Goal: Information Seeking & Learning: Check status

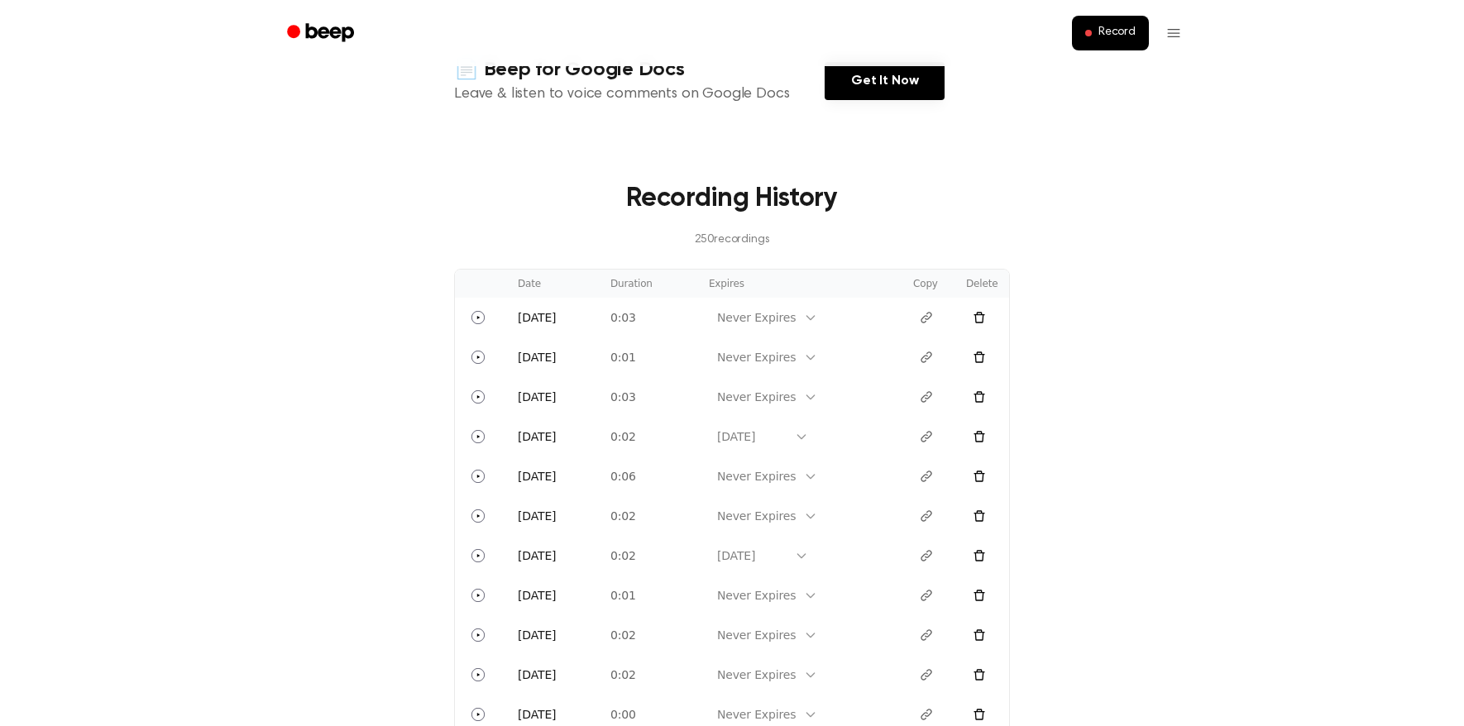
scroll to position [689, 0]
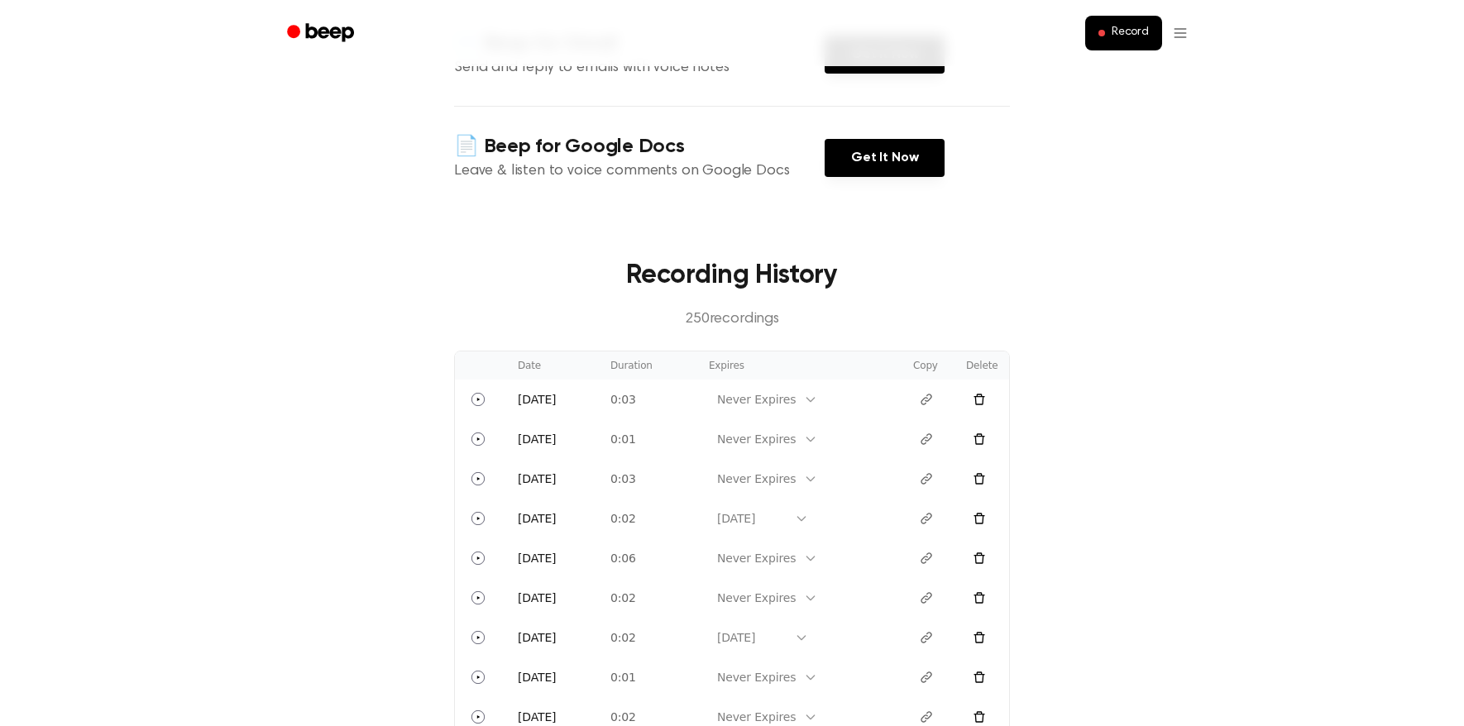
scroll to position [337, 0]
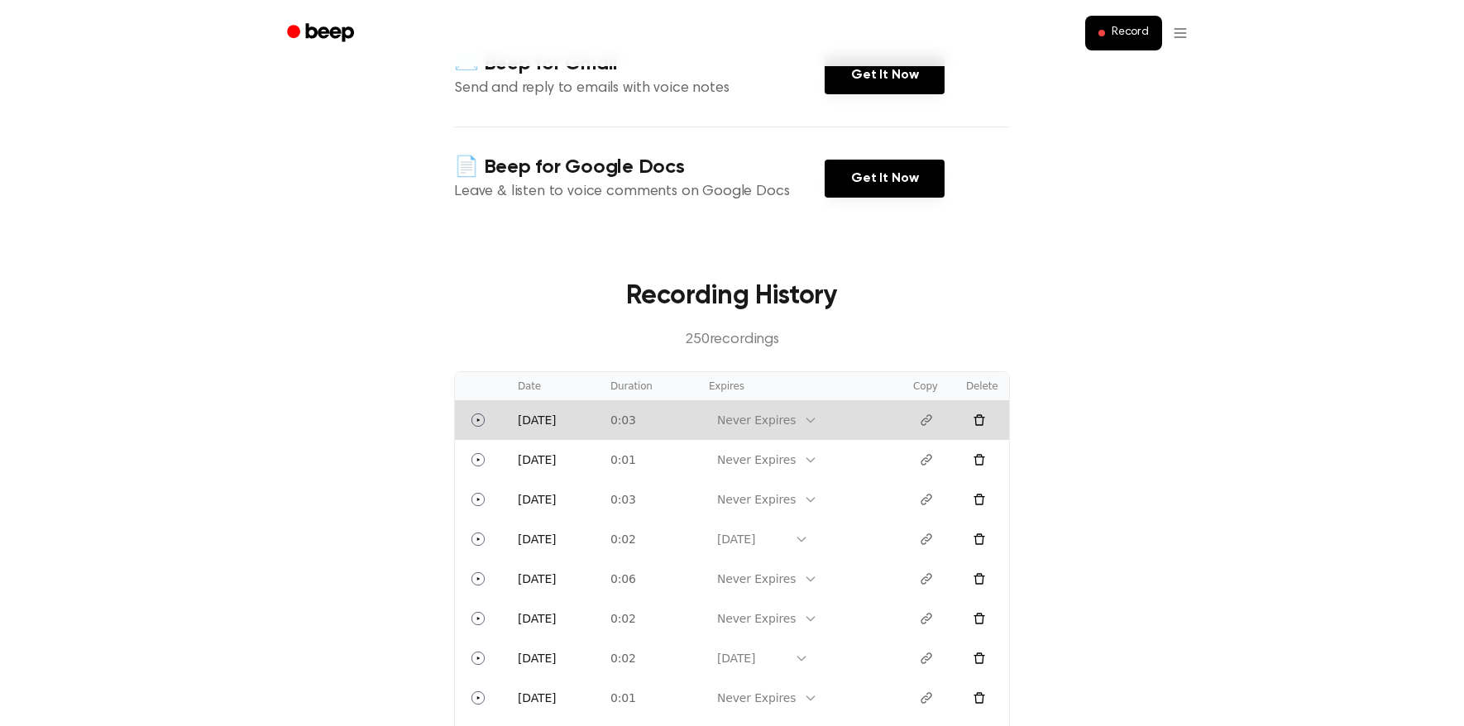
click at [804, 420] on div "Never Expires" at bounding box center [756, 420] width 95 height 21
click at [779, 538] on div "In 1 Day" at bounding box center [763, 535] width 108 height 31
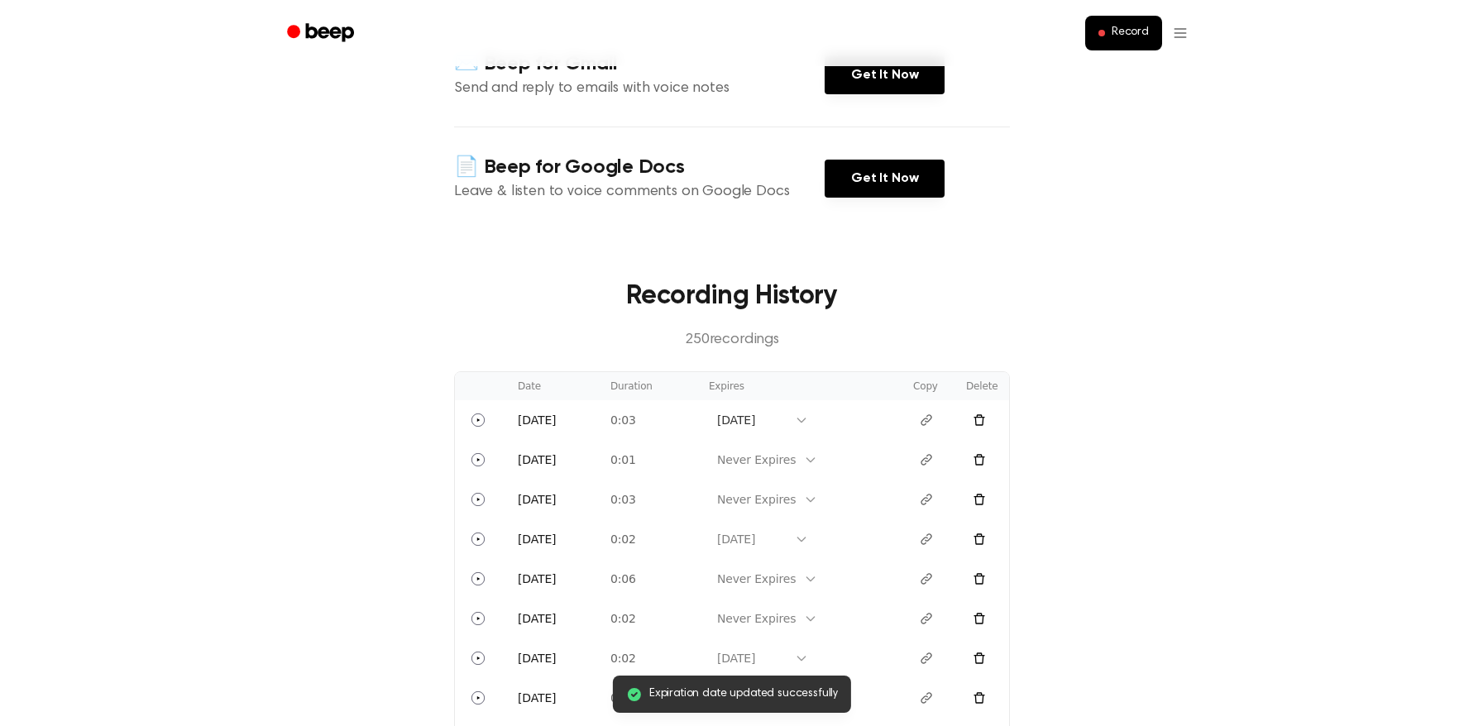
click at [358, 254] on main "Welcome Jonathan! Select any of the products below to get started. 🧑🏻‍🏫 Beep fo…" at bounding box center [732, 548] width 1464 height 1770
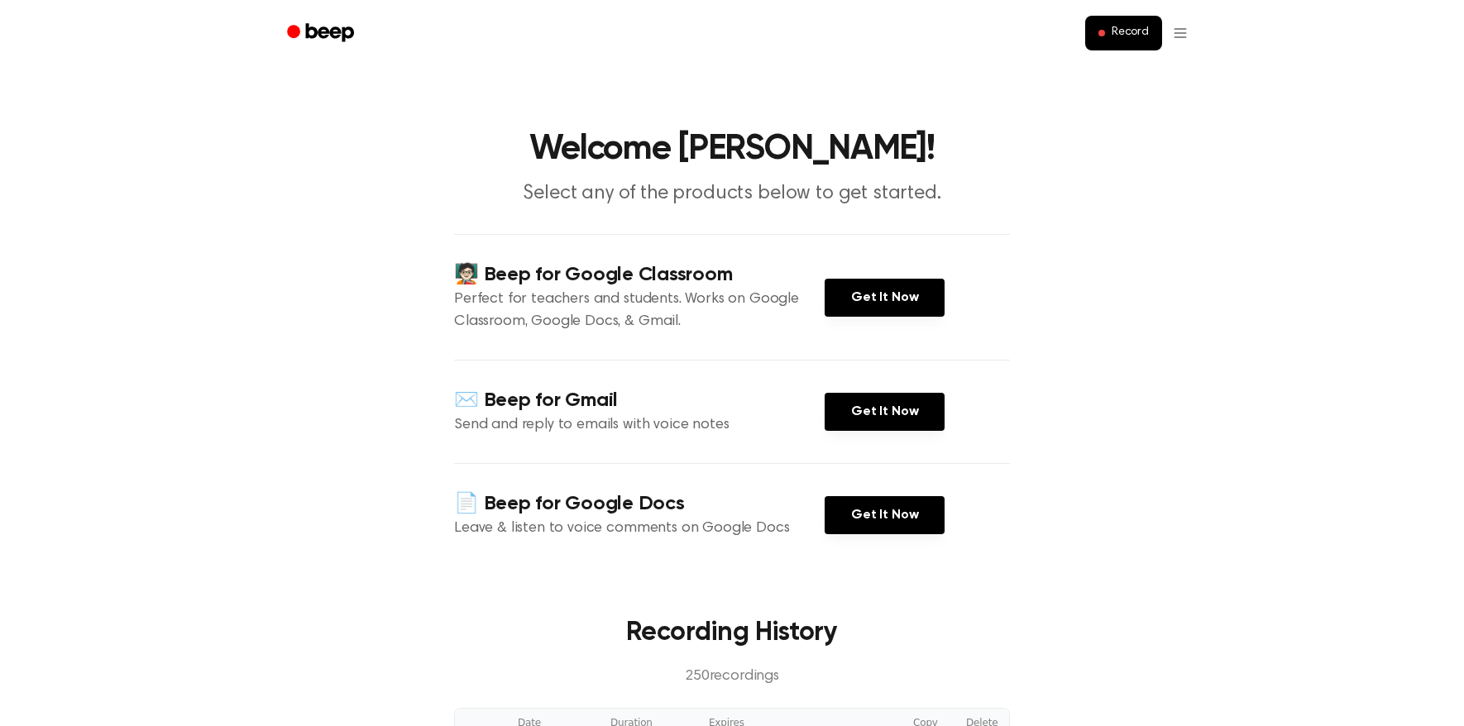
scroll to position [337, 0]
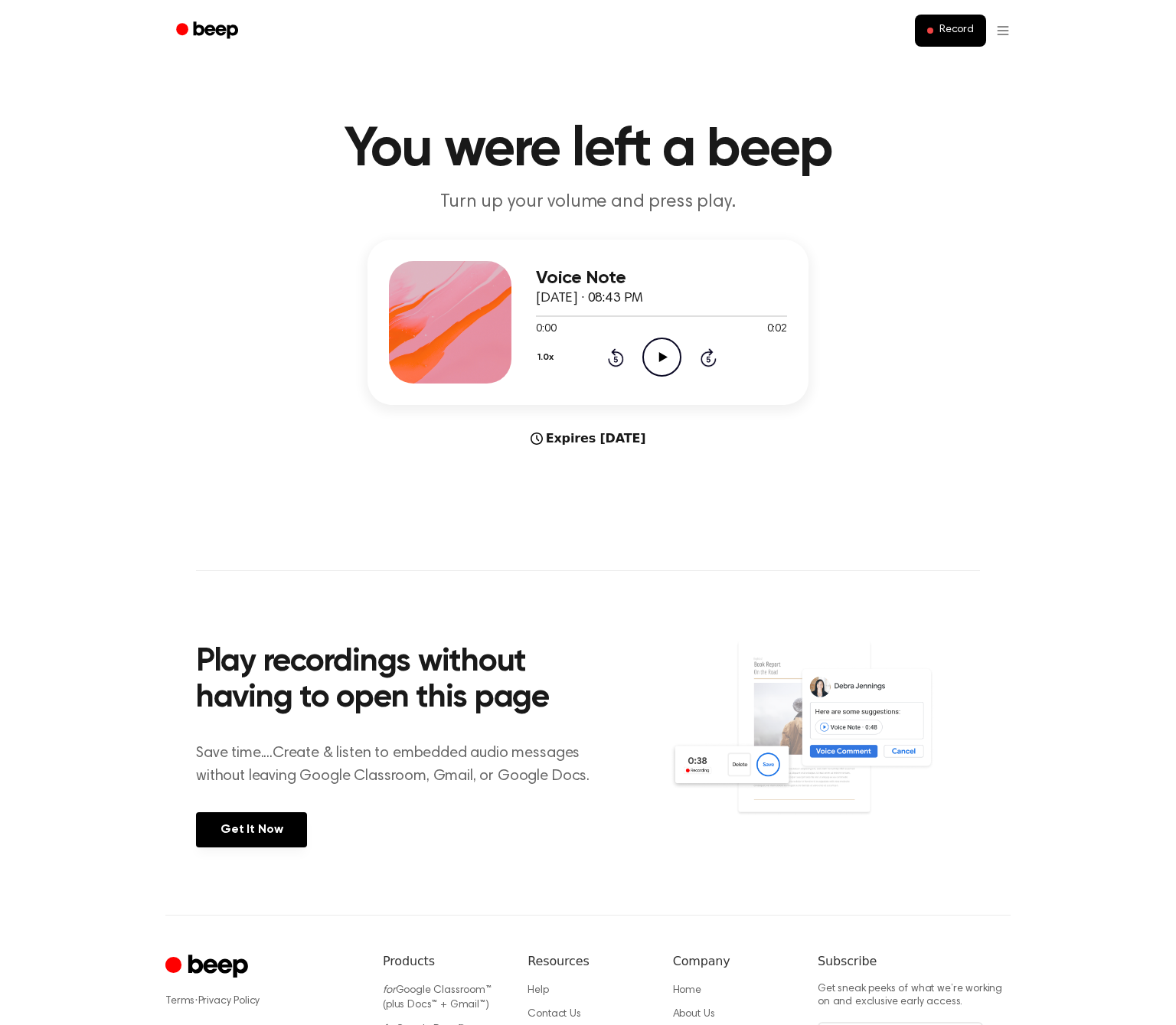
click at [393, 0] on div "Record" at bounding box center [588, 31] width 845 height 61
click at [1007, 36] on html "Record You were left a beep Turn up your volume and press play. Voice Note Sept…" at bounding box center [588, 603] width 1176 height 1206
click at [957, 95] on div "Log Out" at bounding box center [960, 94] width 95 height 25
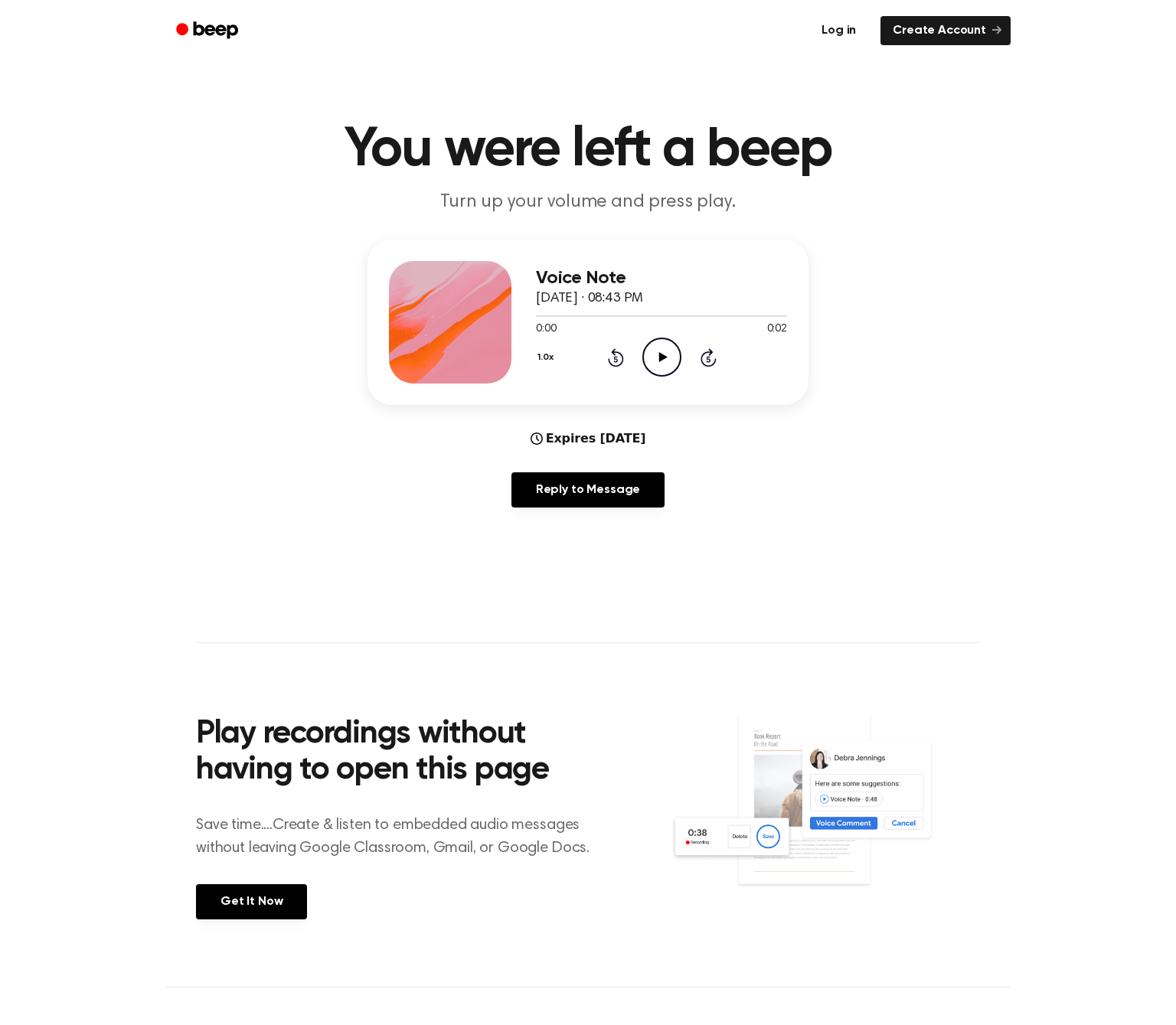
click at [832, 31] on link "Log in" at bounding box center [839, 31] width 65 height 35
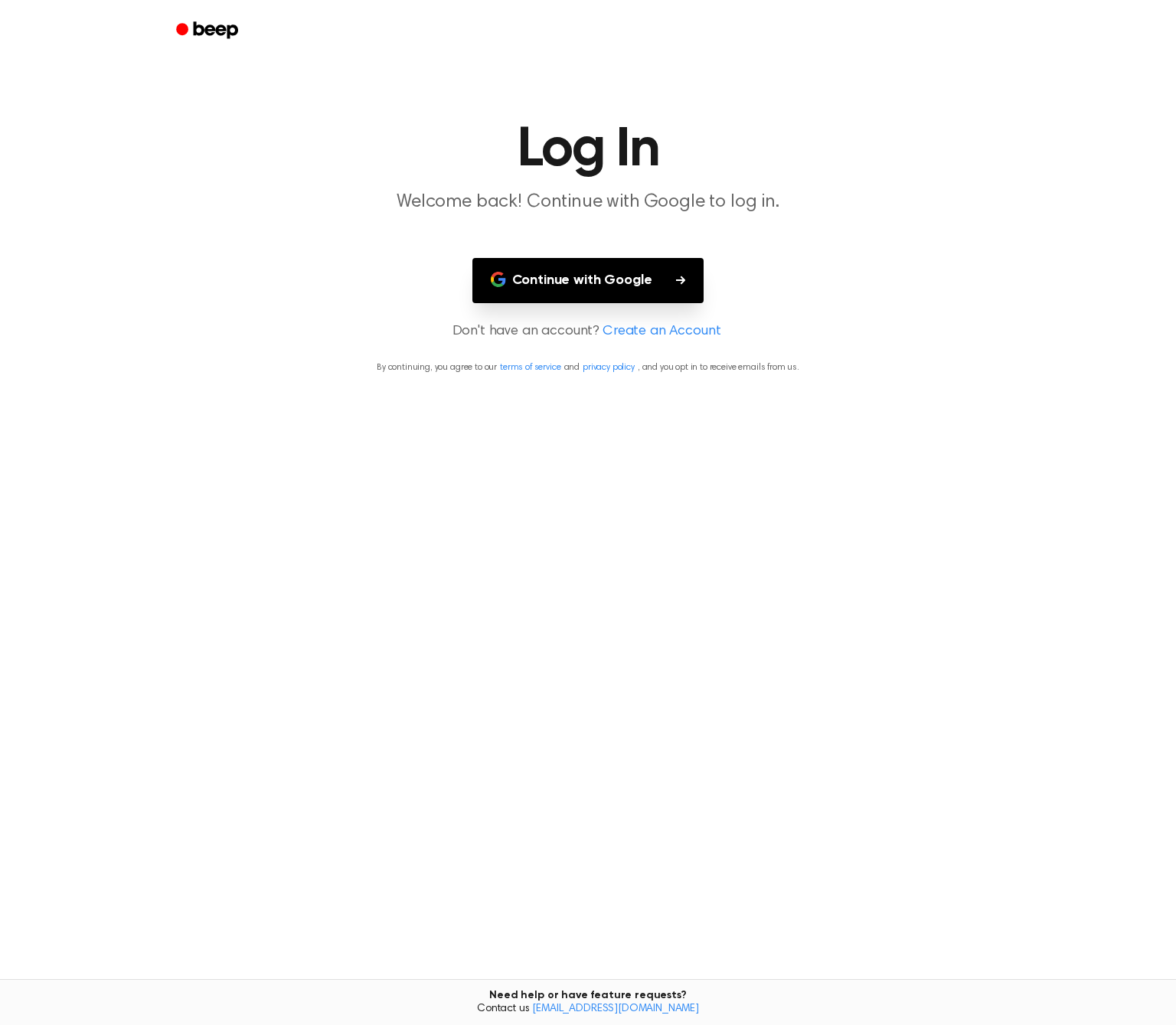
click at [570, 281] on button "Continue with Google" at bounding box center [588, 281] width 232 height 45
click at [542, 292] on button "Continue with Google" at bounding box center [588, 281] width 232 height 45
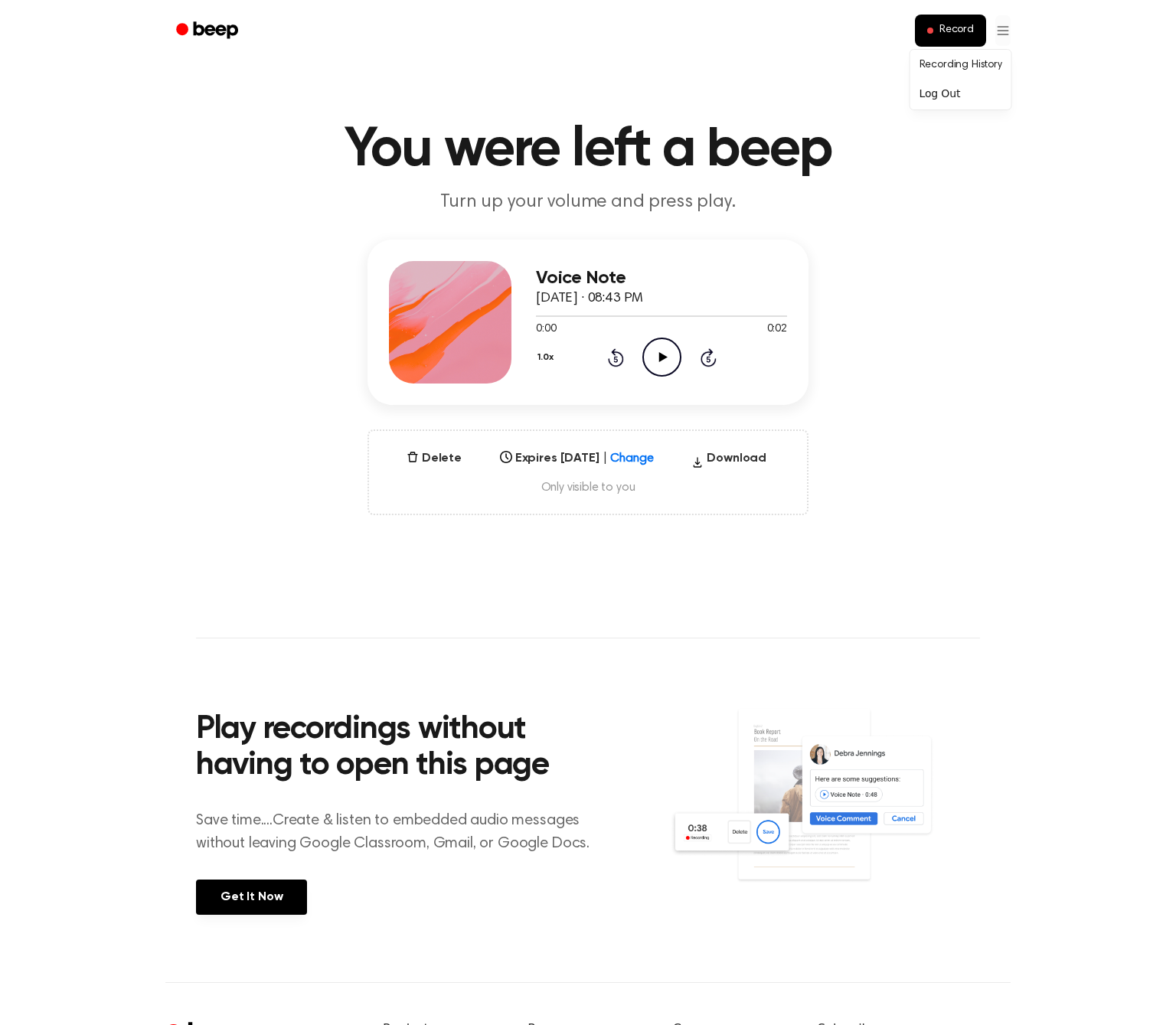
click at [997, 24] on html "Record You were left a beep Turn up your volume and press play. Voice Note Sept…" at bounding box center [588, 636] width 1176 height 1272
click at [970, 69] on link "Recording History" at bounding box center [960, 65] width 95 height 25
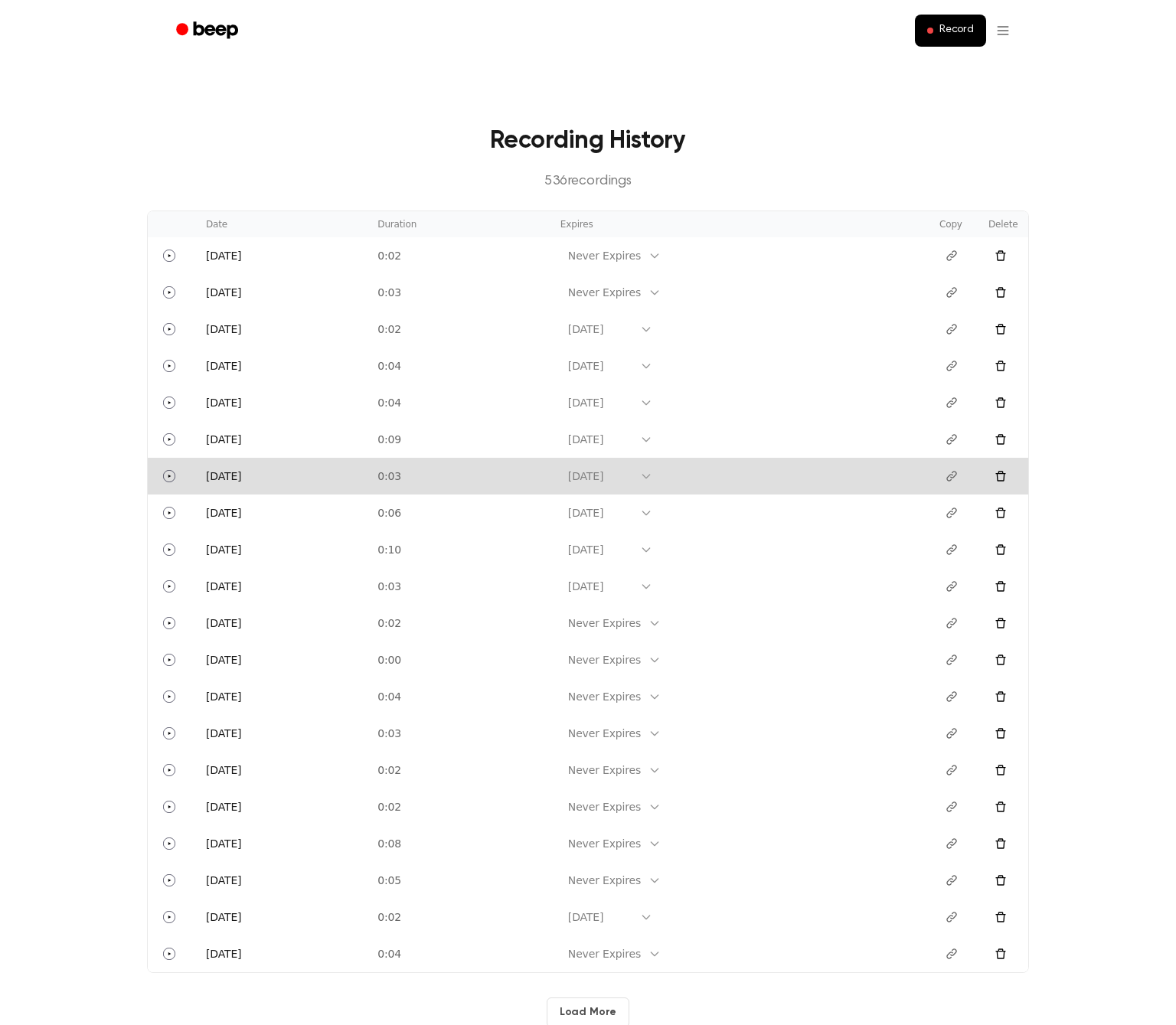
click at [455, 481] on td "0:03" at bounding box center [460, 476] width 183 height 37
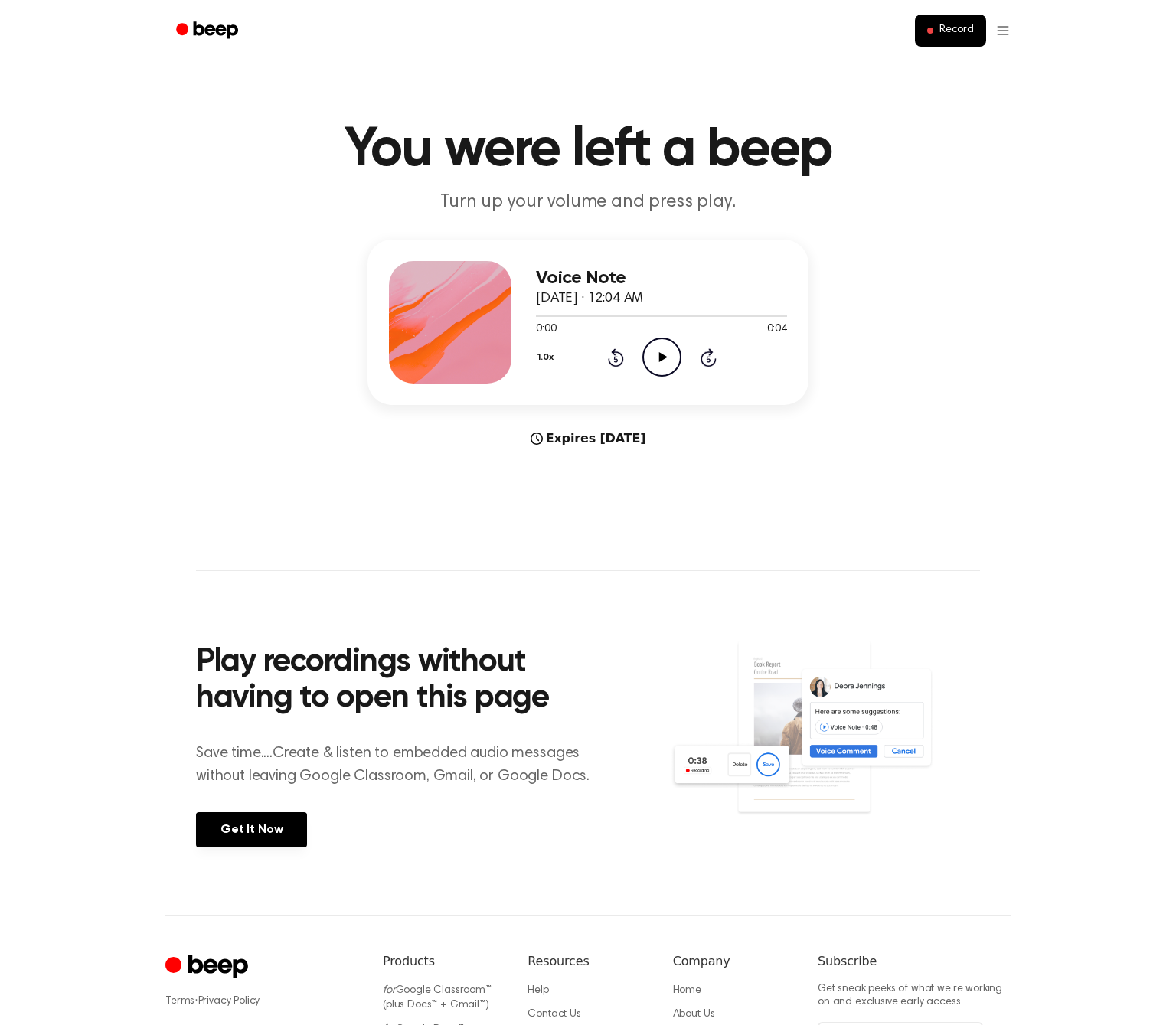
click at [1011, 31] on div "Record" at bounding box center [588, 31] width 882 height 61
click at [1006, 31] on html "Record You were left a beep Turn up your volume and press play. Voice Note Sept…" at bounding box center [588, 603] width 1176 height 1206
